Goal: Navigation & Orientation: Find specific page/section

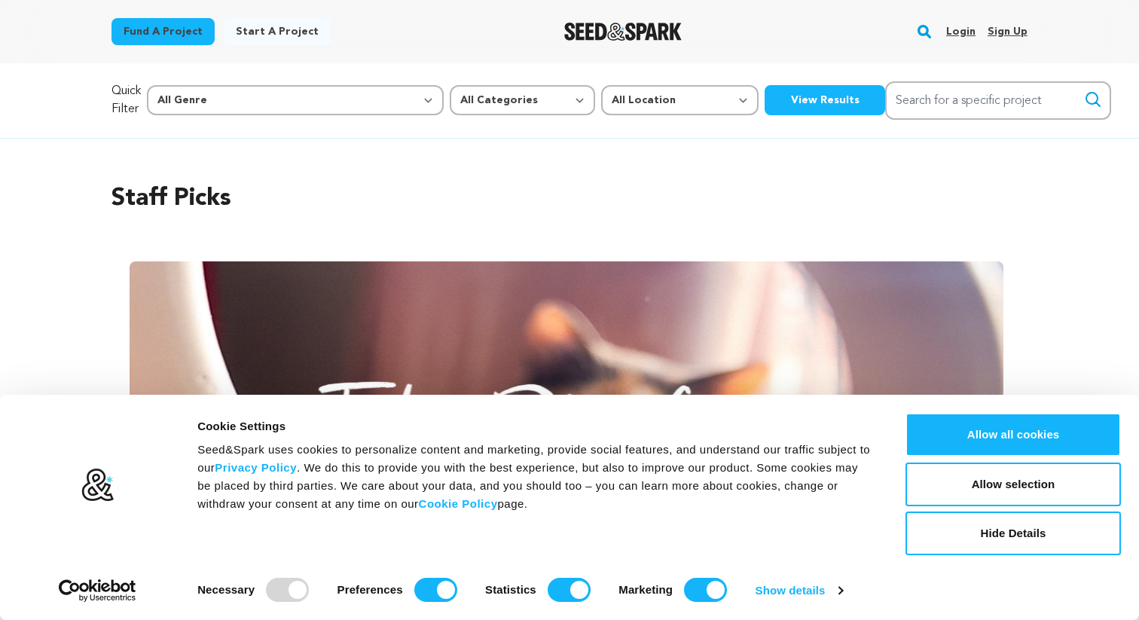
click at [965, 32] on link "Login" at bounding box center [960, 32] width 29 height 24
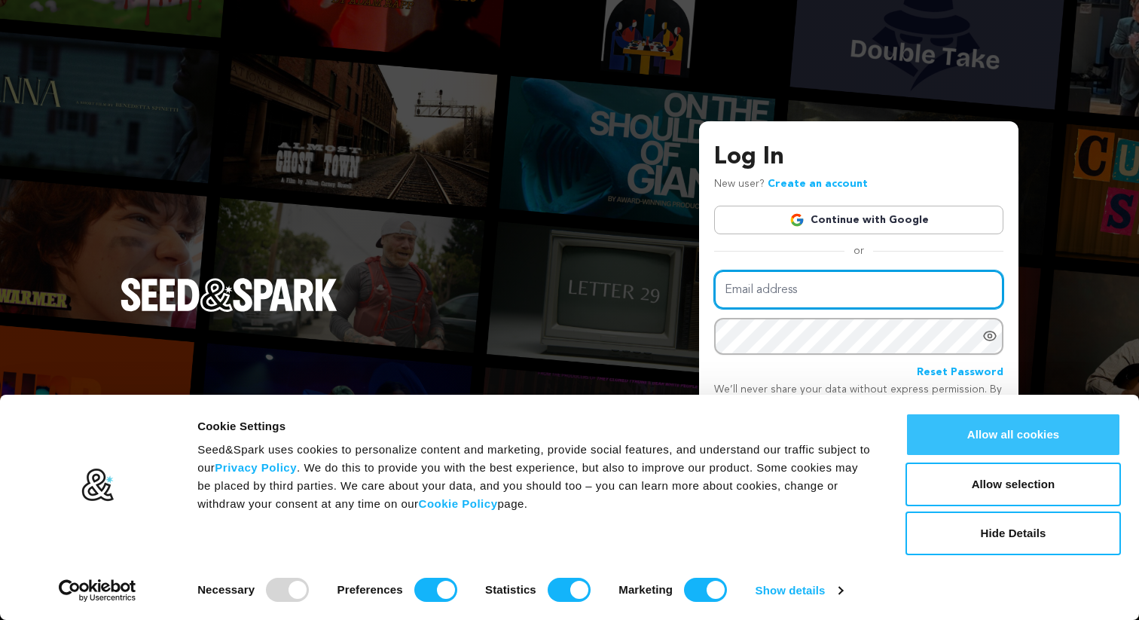
type input "teocc24@gmail.com"
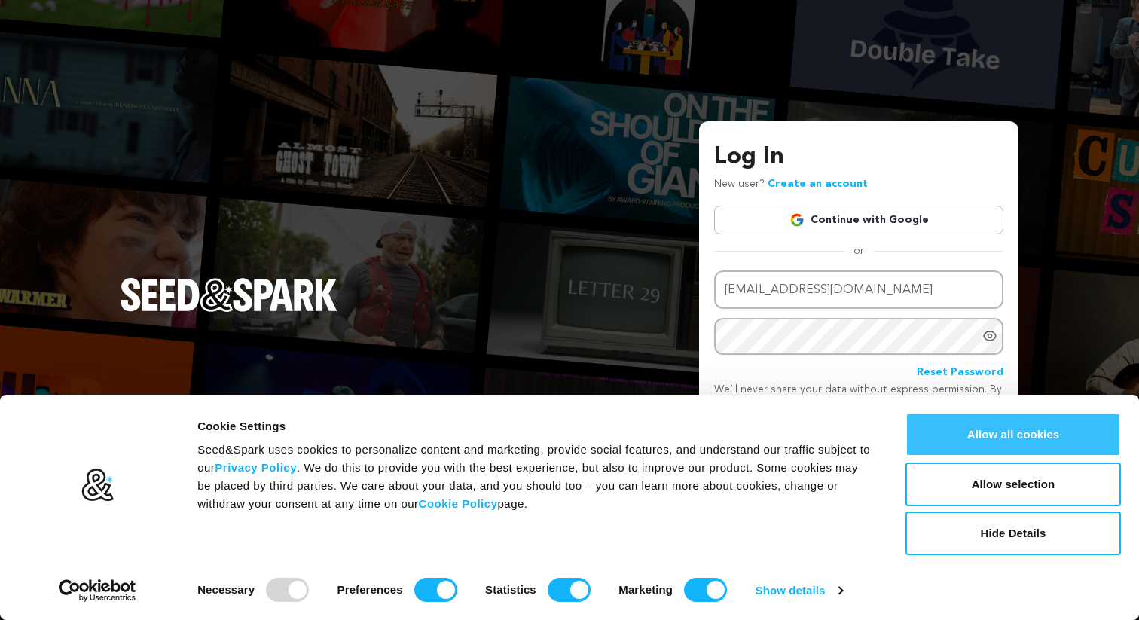
click at [996, 433] on button "Allow all cookies" at bounding box center [1012, 435] width 215 height 44
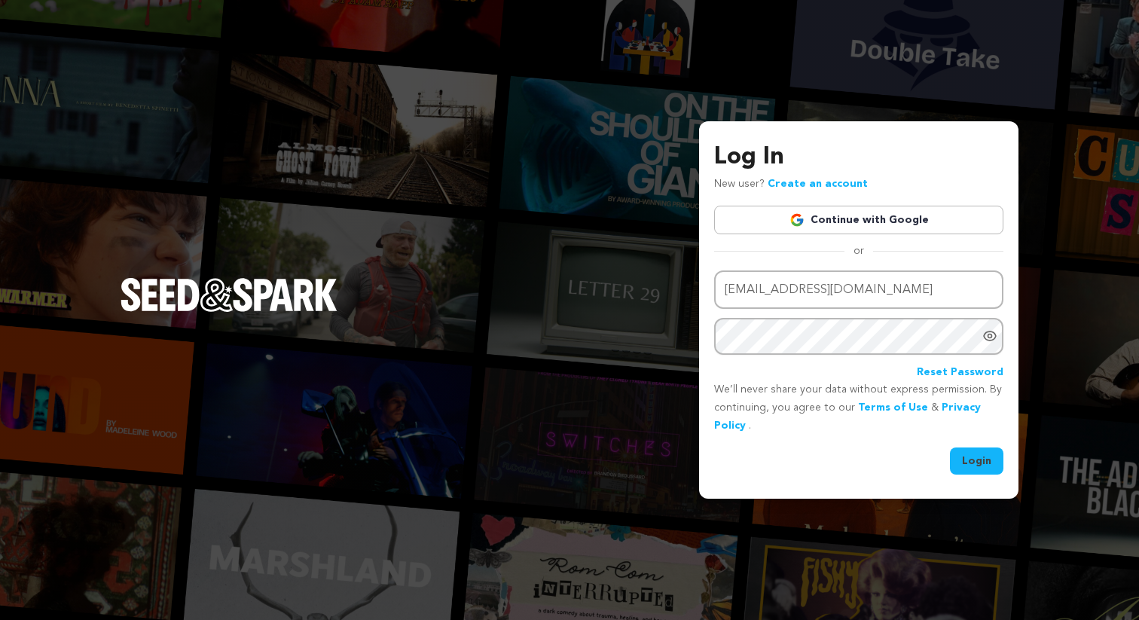
click at [989, 461] on button "Login" at bounding box center [976, 460] width 53 height 27
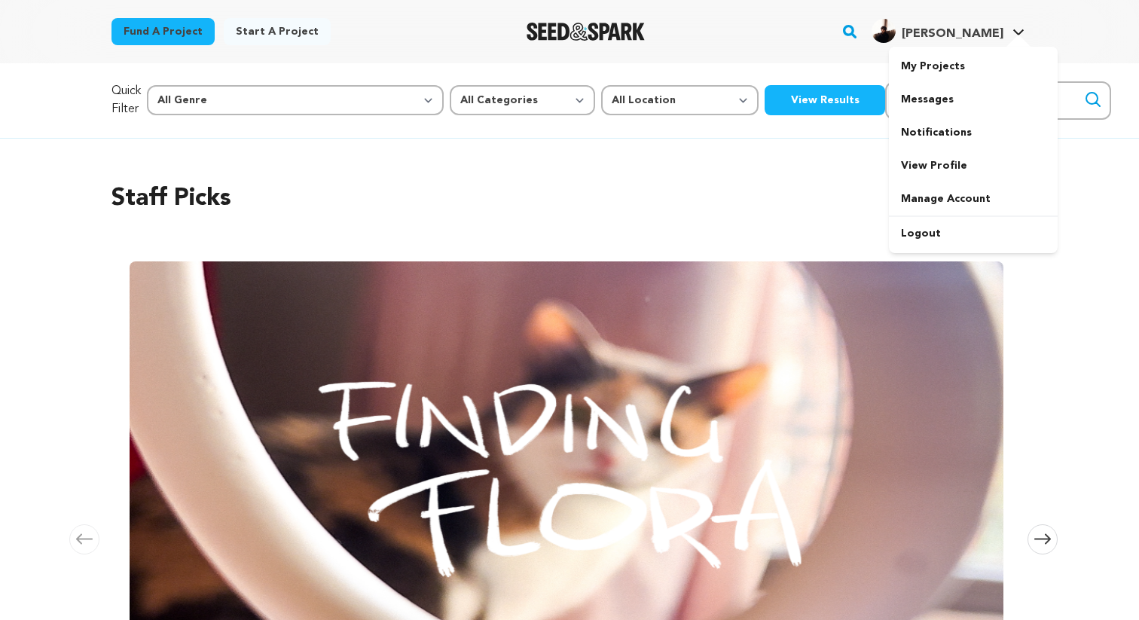
click at [1005, 35] on div at bounding box center [1018, 42] width 30 height 15
click at [933, 60] on link "My Projects" at bounding box center [973, 66] width 169 height 33
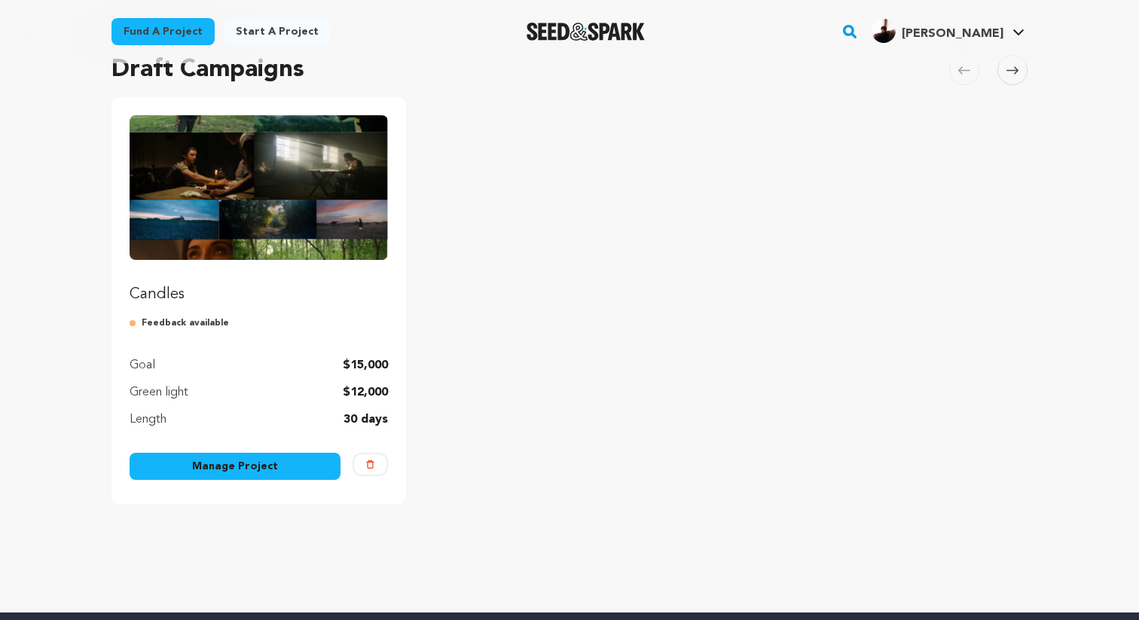
scroll to position [128, 0]
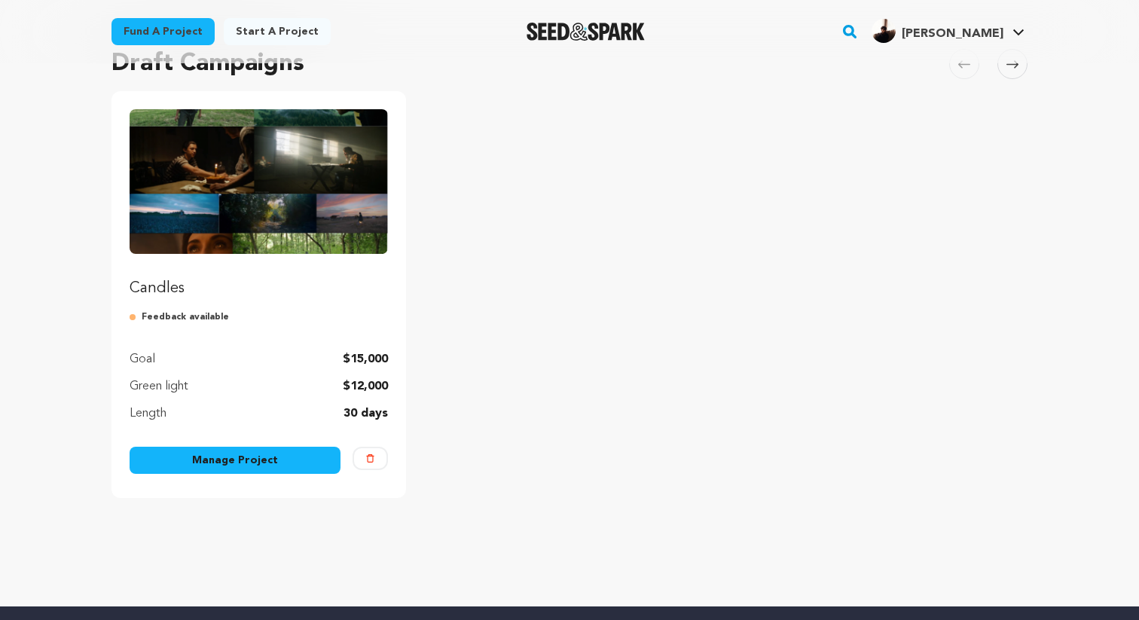
click at [351, 224] on img "Fund Candles" at bounding box center [259, 181] width 258 height 145
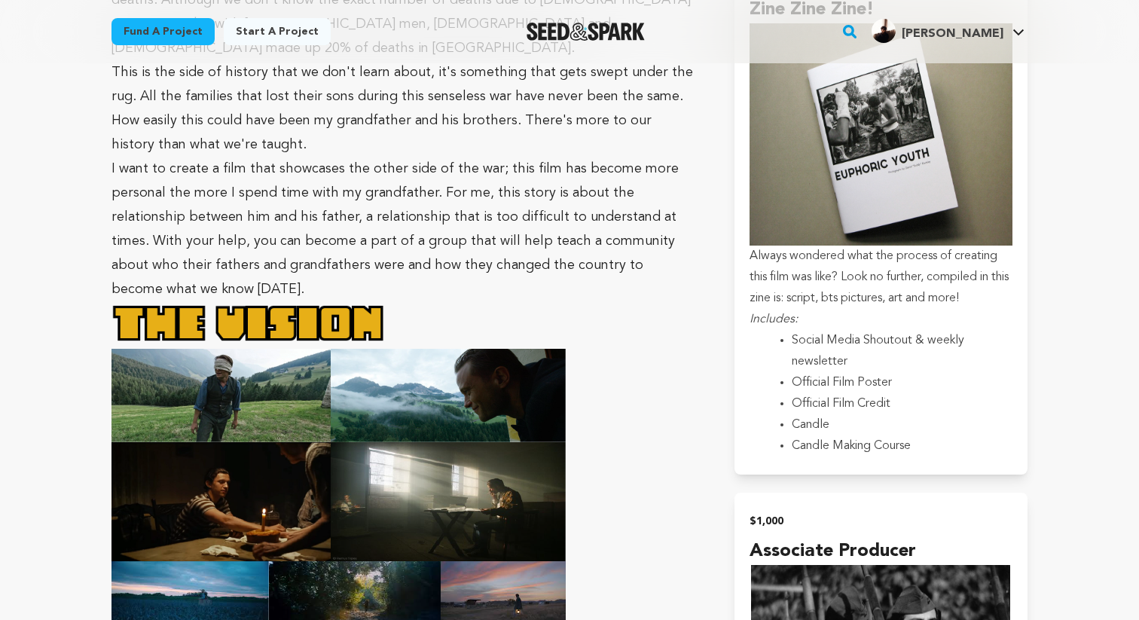
scroll to position [2959, 0]
